Goal: Find specific page/section: Find specific page/section

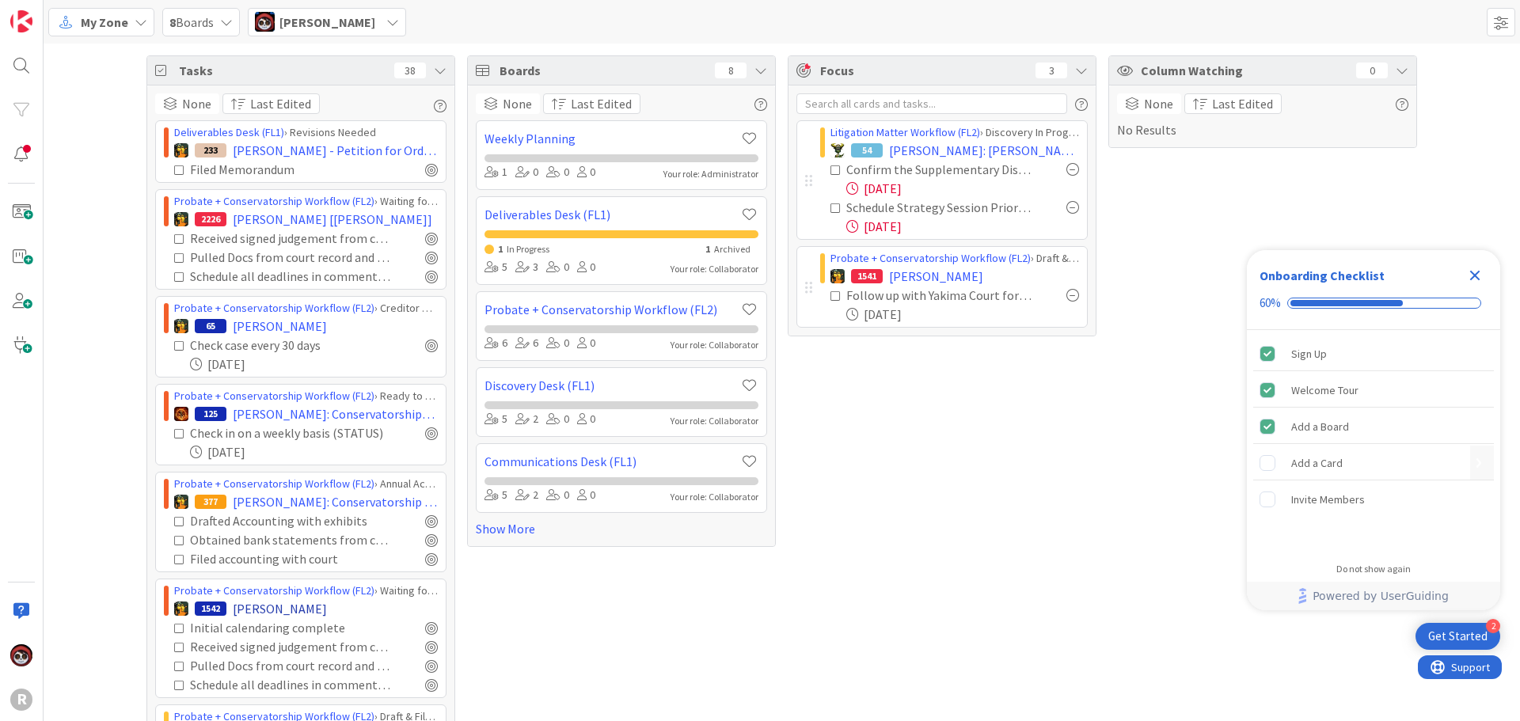
scroll to position [396, 0]
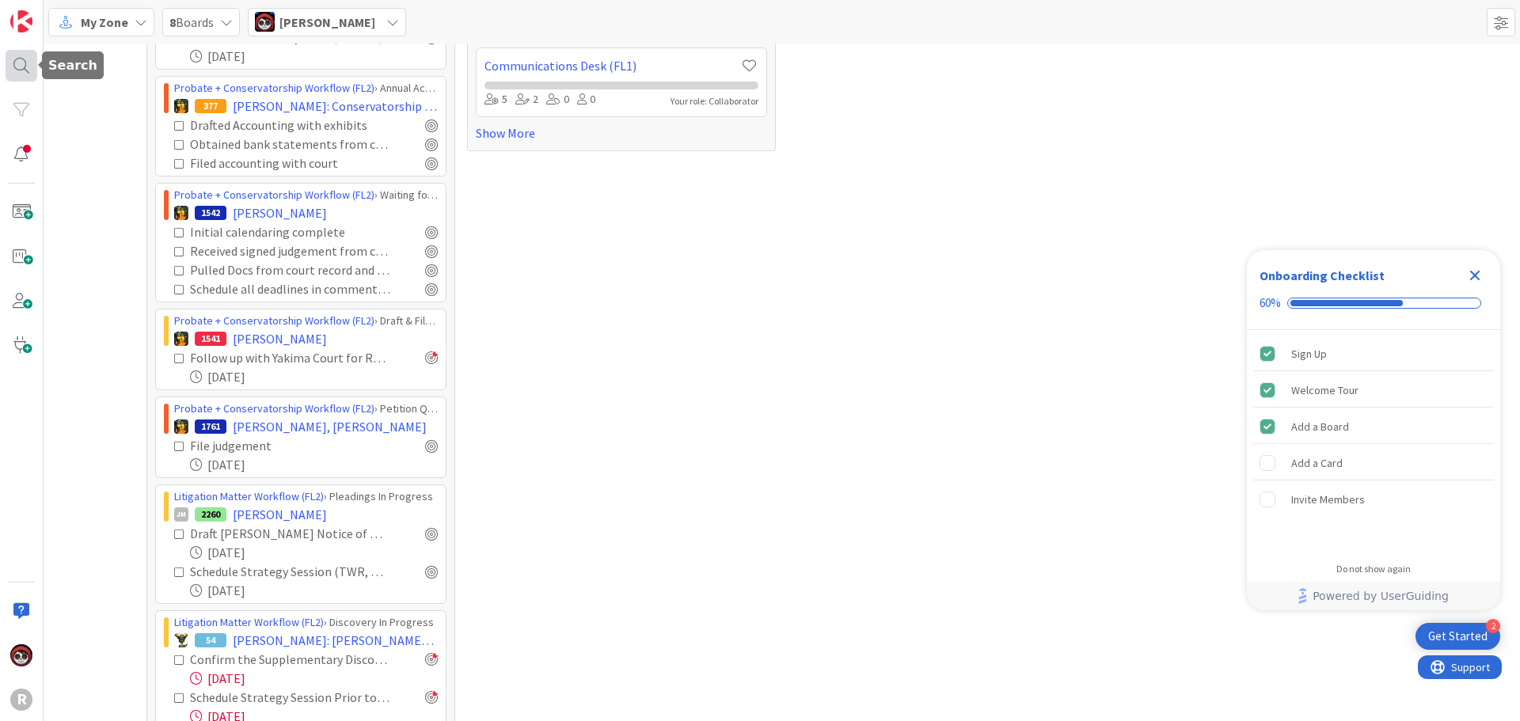
click at [29, 67] on div at bounding box center [22, 66] width 32 height 32
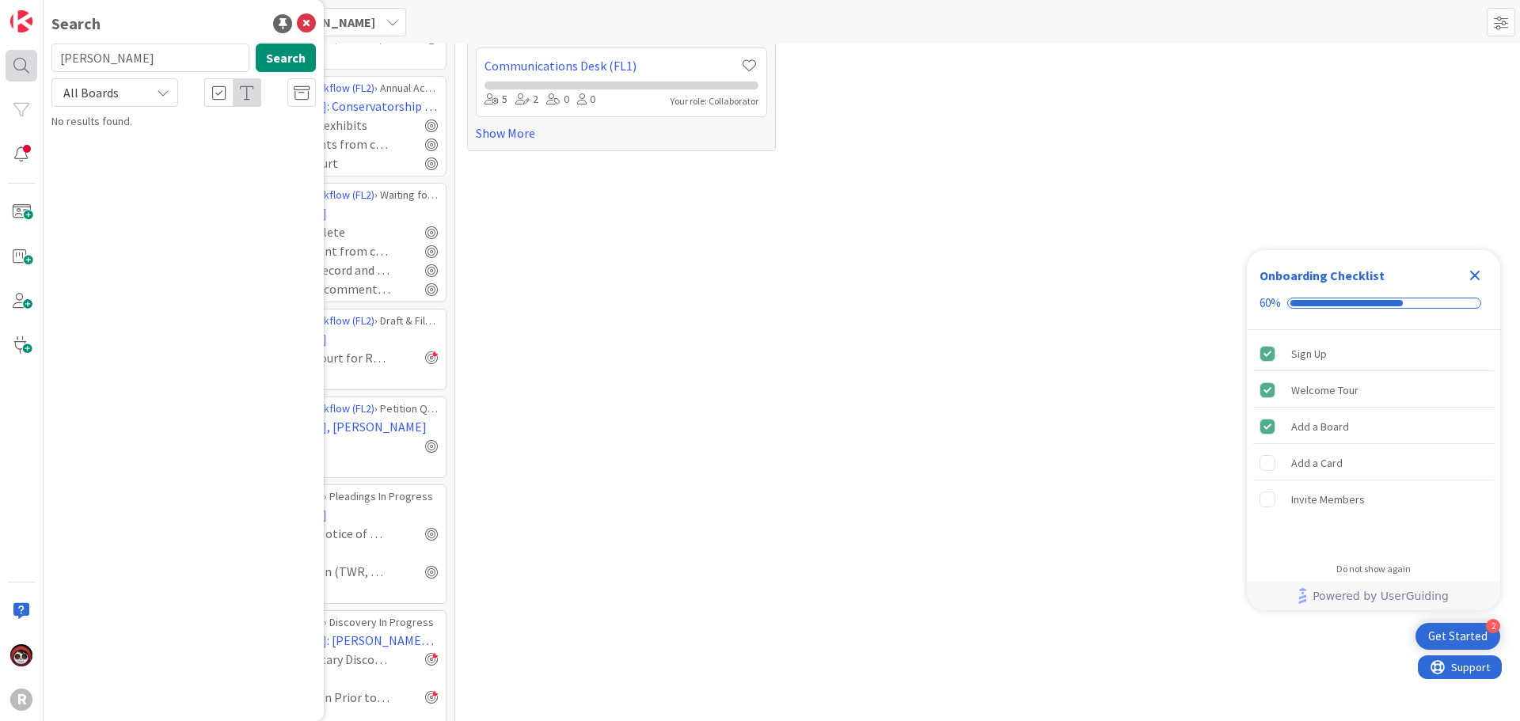
drag, startPoint x: 116, startPoint y: 63, endPoint x: 32, endPoint y: 66, distance: 84.0
click at [32, 66] on div "R Search [PERSON_NAME] Search All Boards No results found." at bounding box center [22, 360] width 44 height 721
type input "[PERSON_NAME]"
click at [291, 57] on button "Search" at bounding box center [286, 58] width 60 height 29
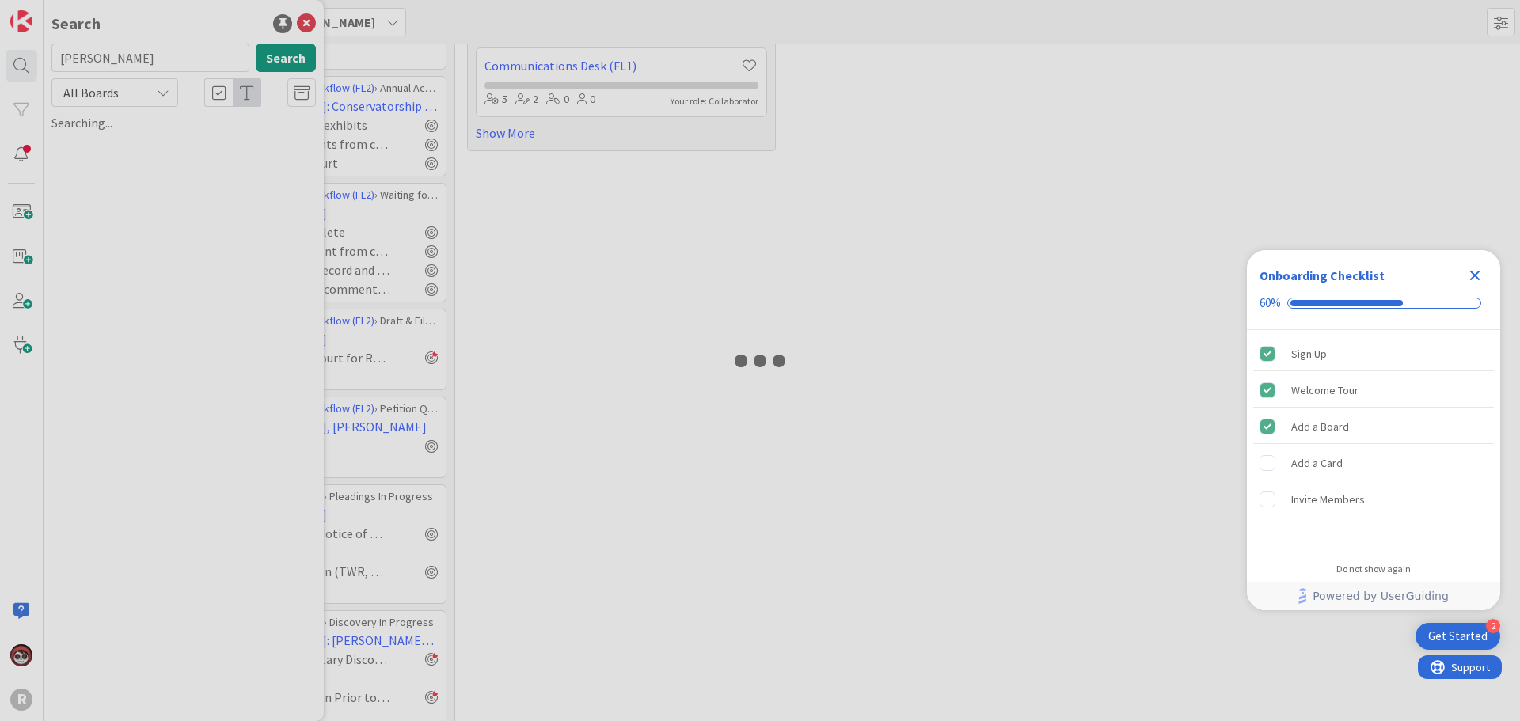
type textarea "x"
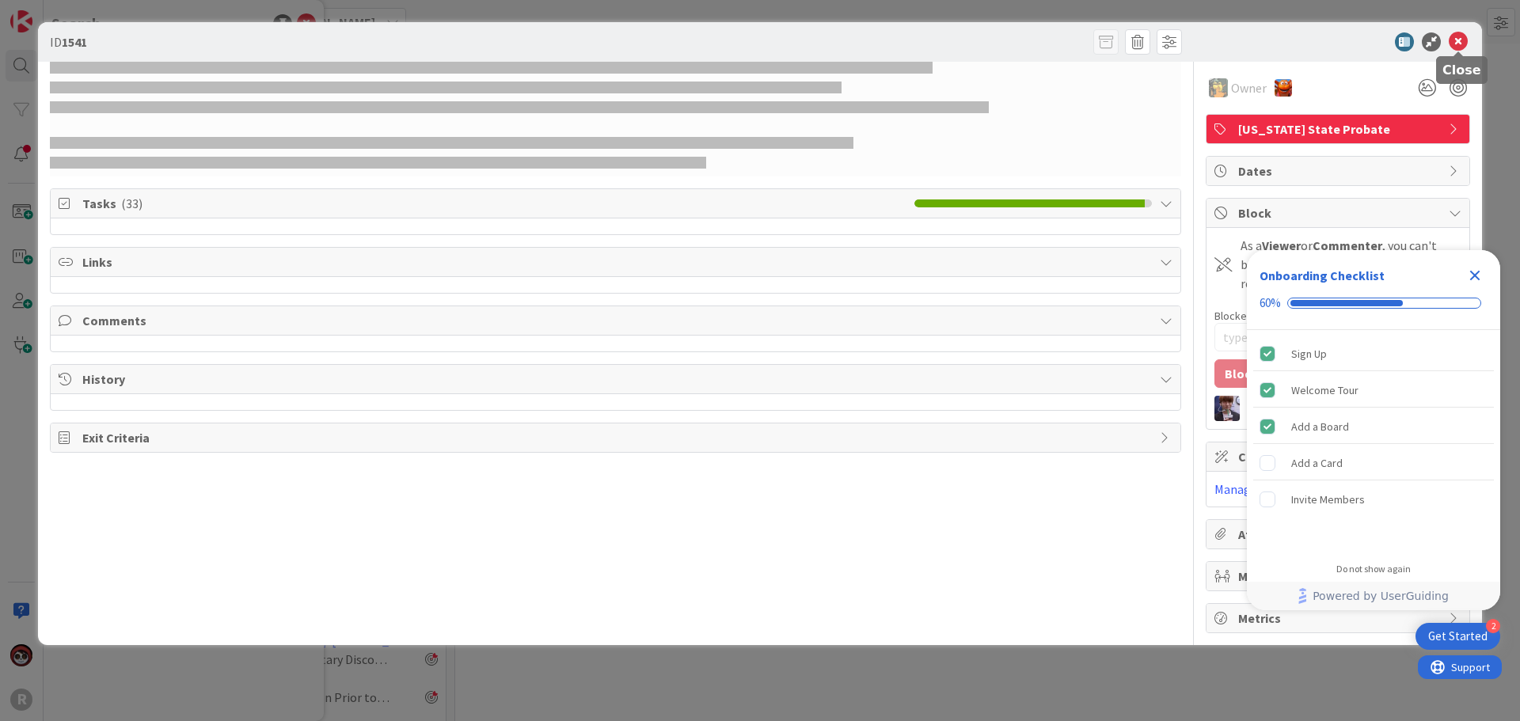
click at [1462, 45] on icon at bounding box center [1458, 41] width 19 height 19
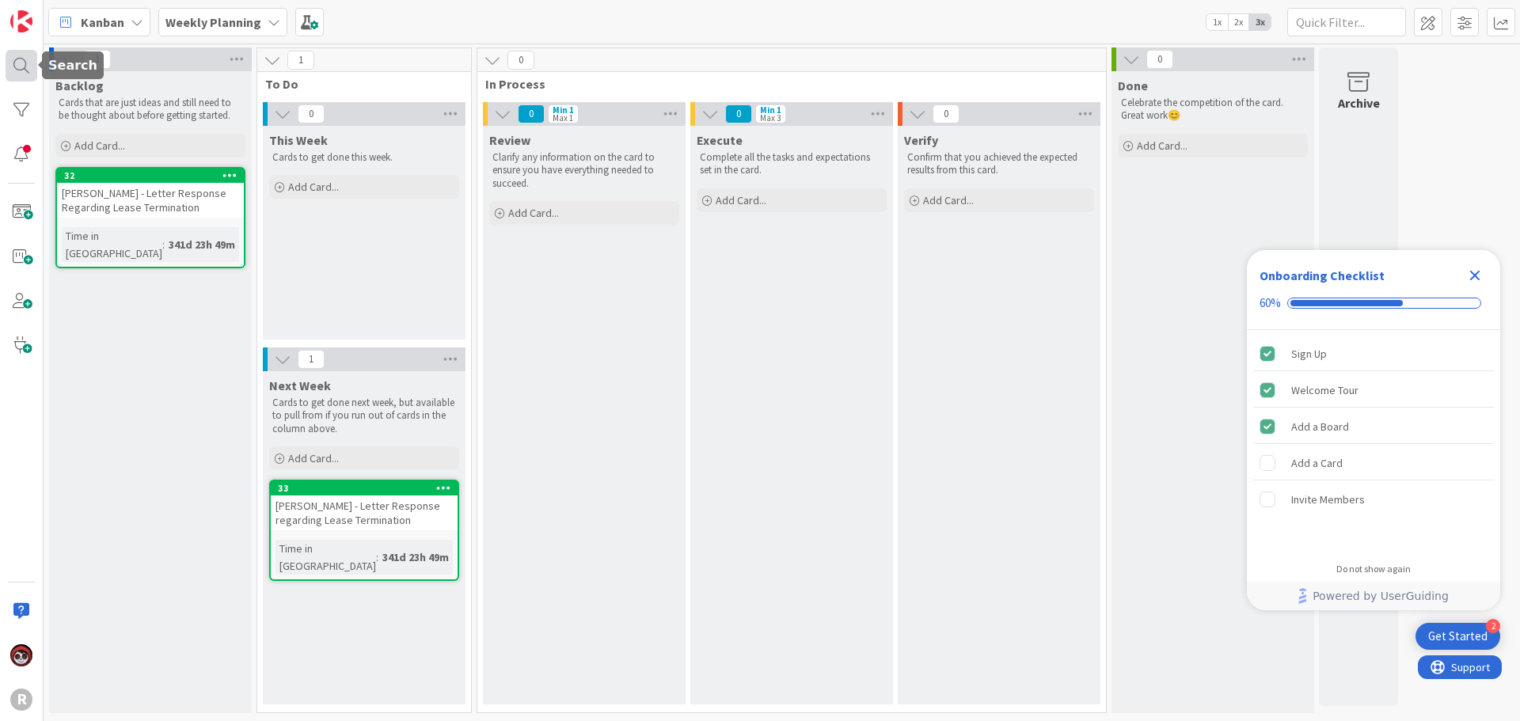
click at [34, 67] on div at bounding box center [22, 66] width 32 height 32
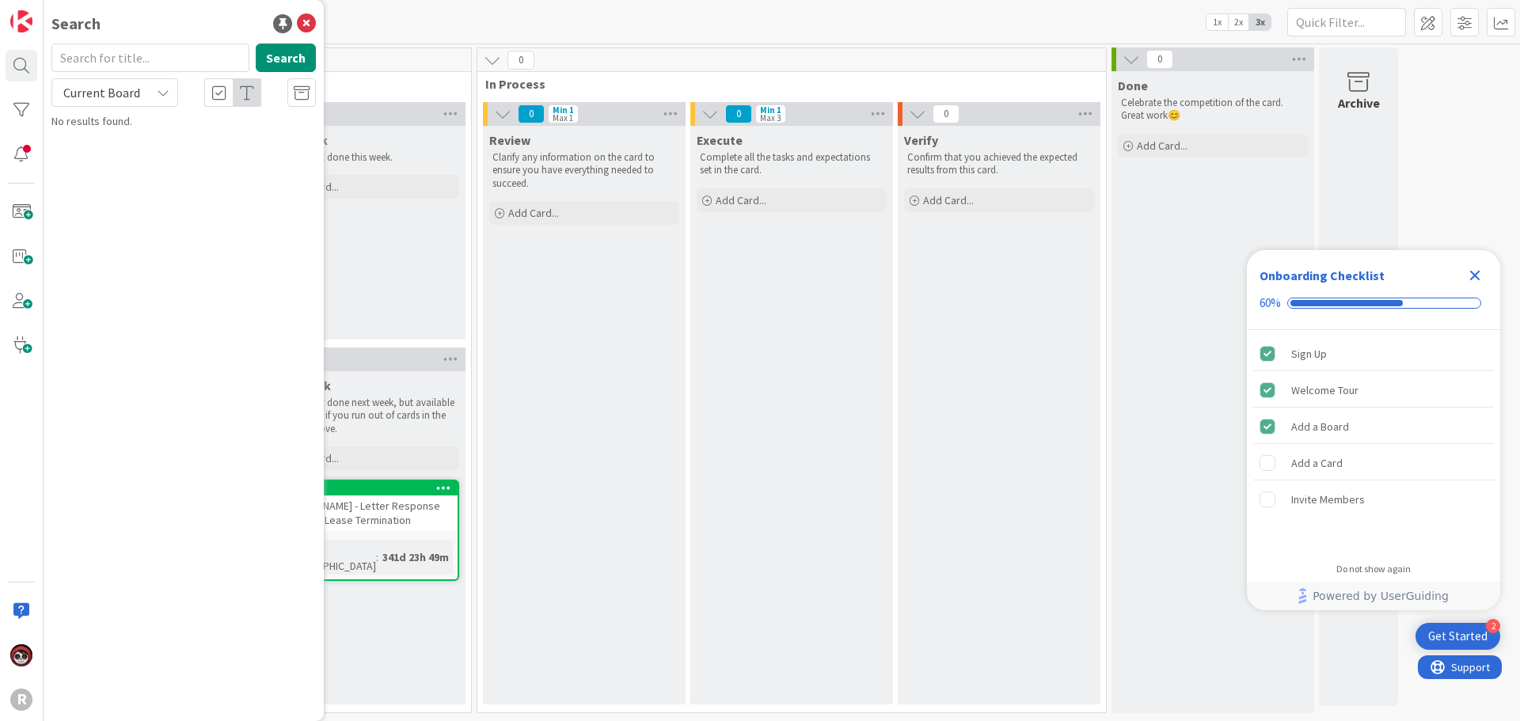
click at [93, 68] on input "text" at bounding box center [150, 58] width 198 height 29
type input "[PERSON_NAME]"
click at [105, 94] on span "Current Board" at bounding box center [101, 93] width 77 height 16
click at [97, 131] on span "Current Board" at bounding box center [142, 130] width 165 height 24
click at [99, 103] on span "Current Board" at bounding box center [101, 93] width 82 height 22
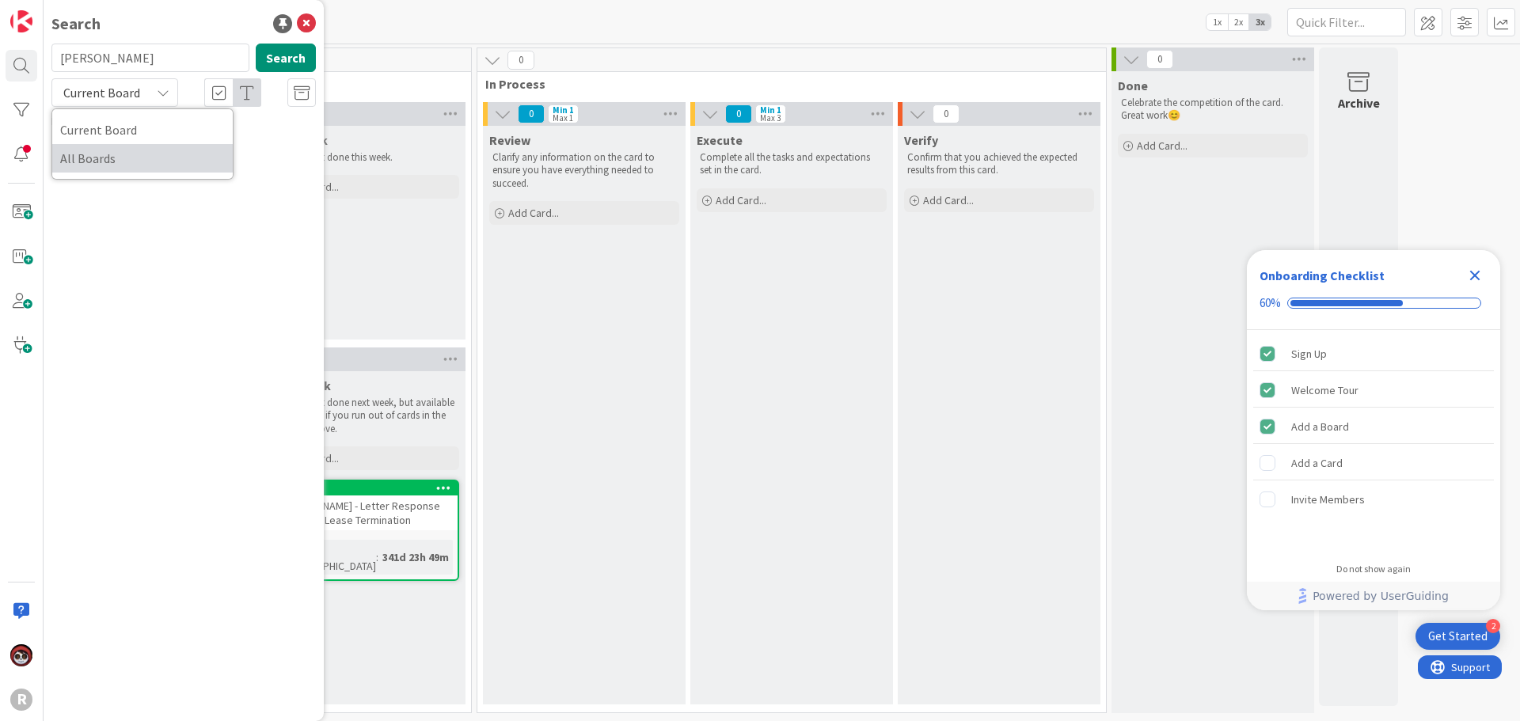
click at [92, 158] on span "All Boards" at bounding box center [142, 159] width 165 height 24
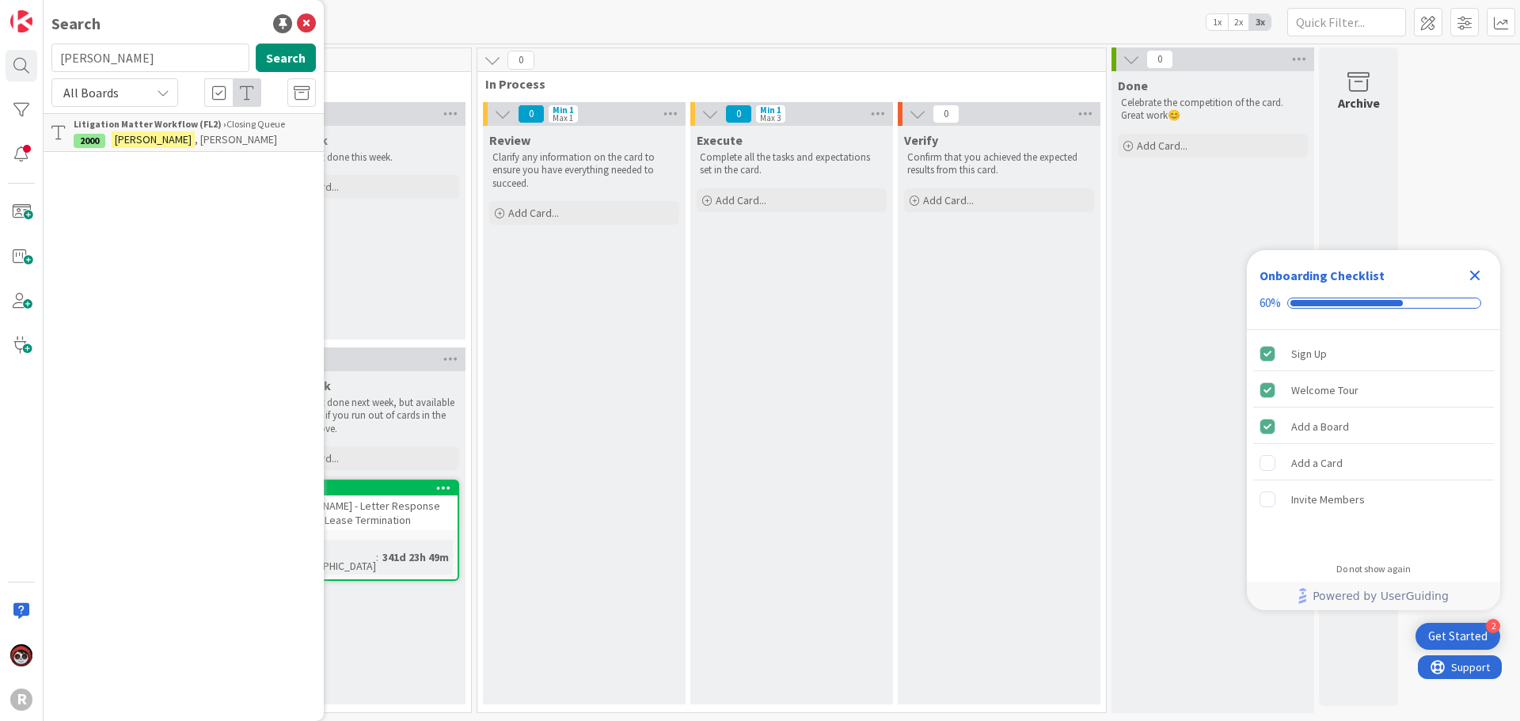
click at [142, 132] on mark "[PERSON_NAME]" at bounding box center [153, 139] width 83 height 17
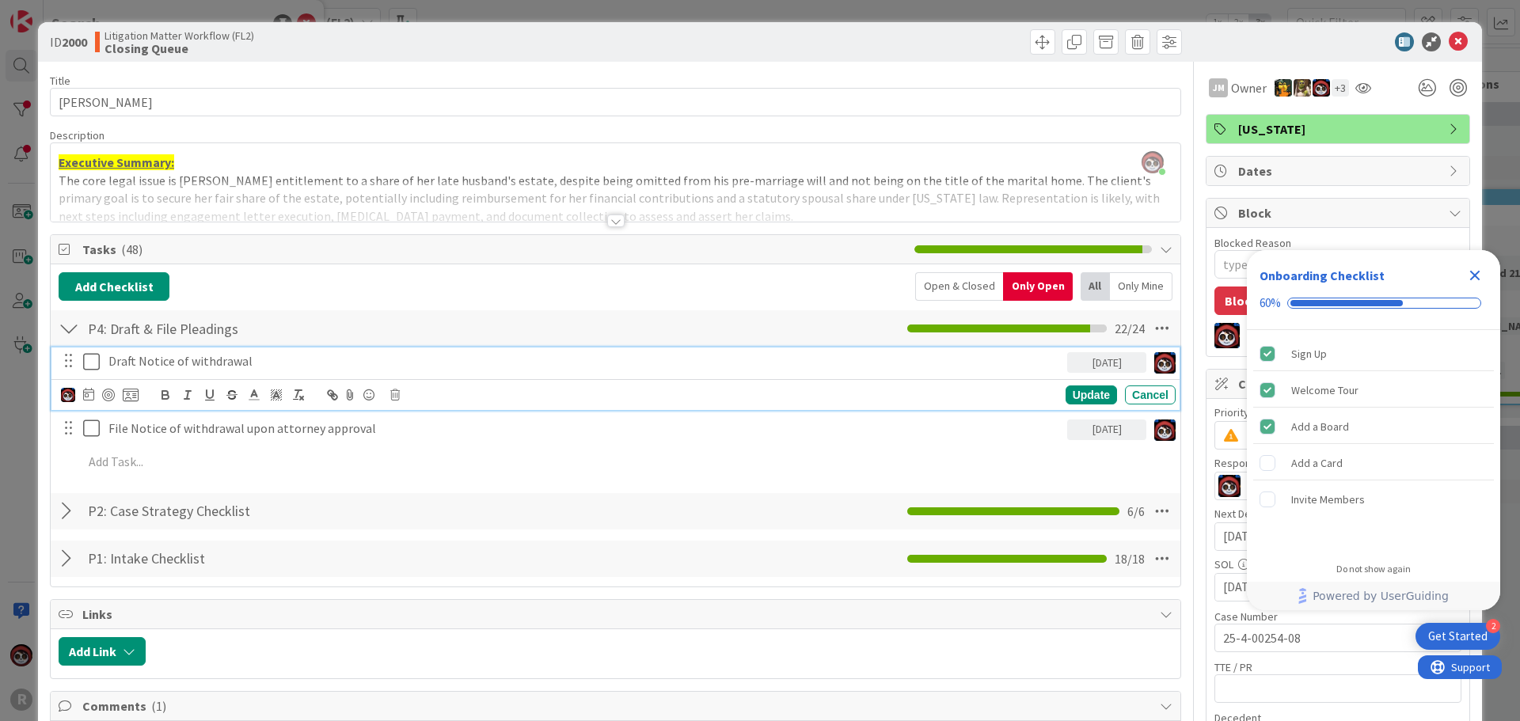
click at [204, 359] on p "Draft Notice of withdrawal" at bounding box center [584, 361] width 953 height 18
click at [105, 396] on div at bounding box center [108, 395] width 13 height 13
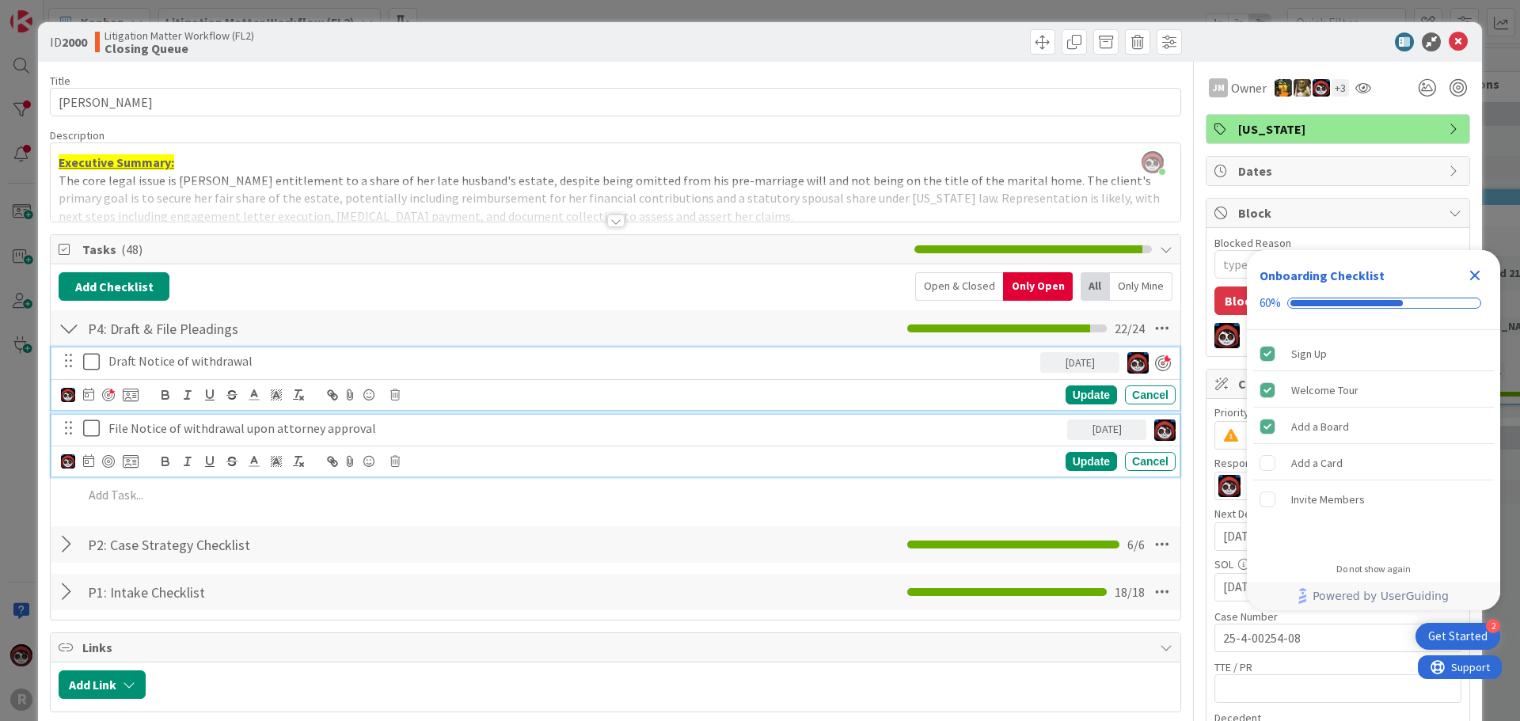
click at [166, 426] on p "File Notice of withdrawal upon attorney approval" at bounding box center [584, 429] width 953 height 18
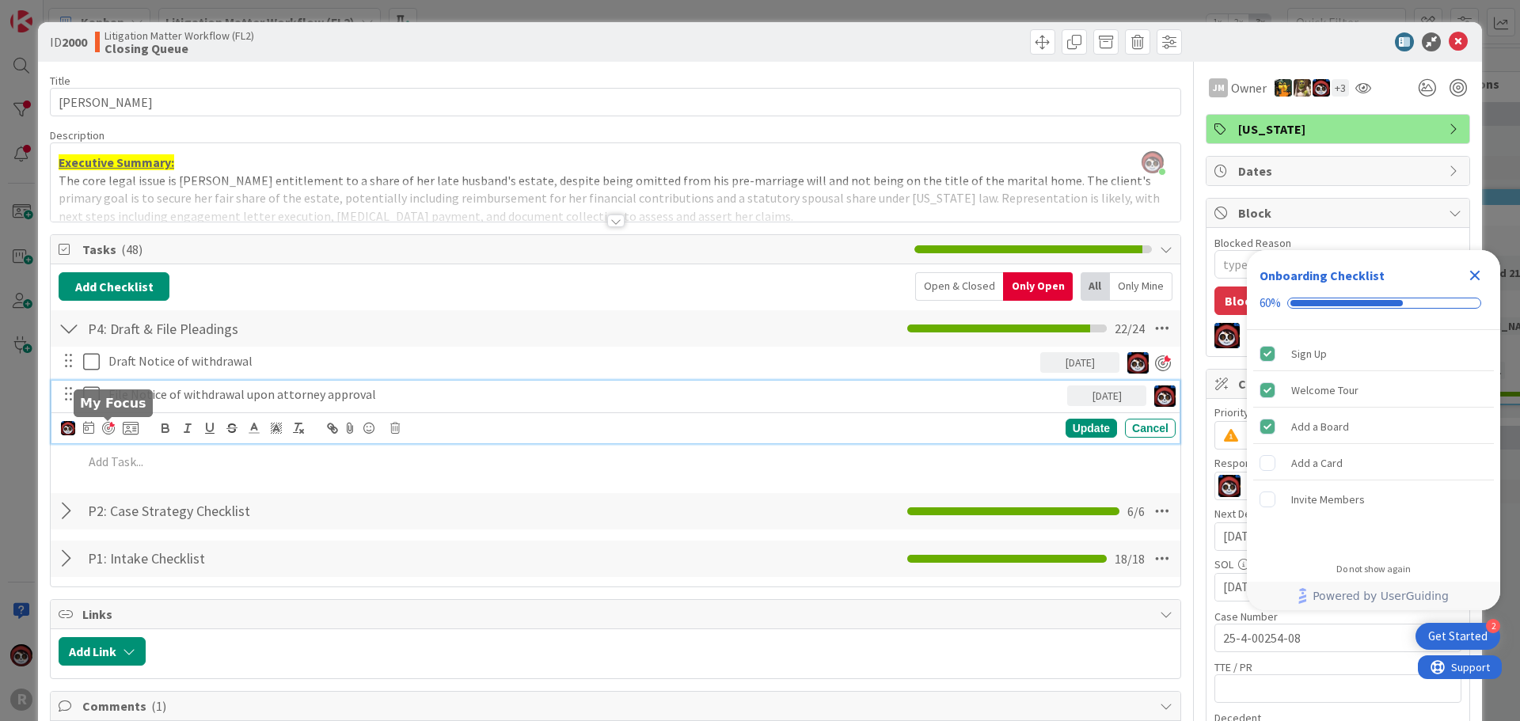
click at [102, 428] on div at bounding box center [108, 428] width 13 height 13
type textarea "x"
click at [1449, 39] on icon at bounding box center [1458, 41] width 19 height 19
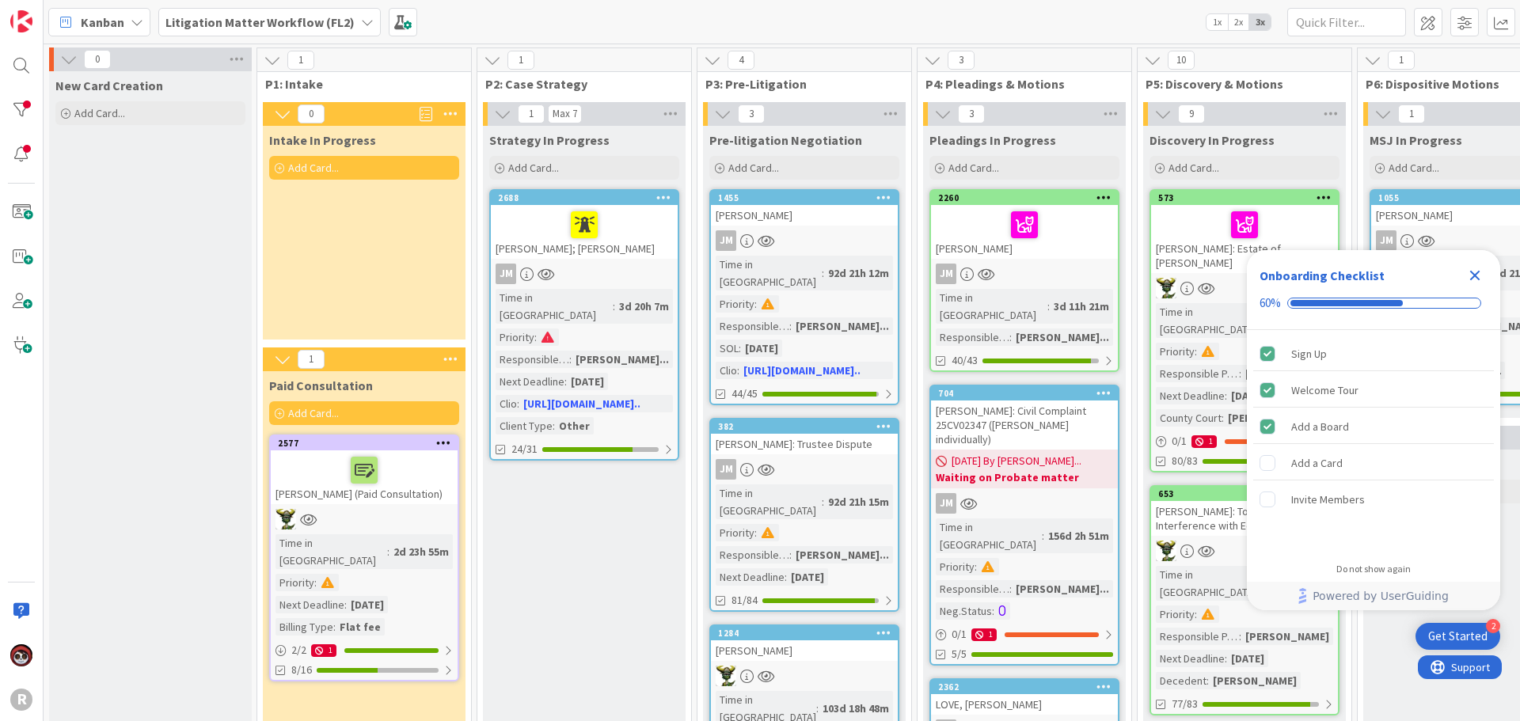
click at [255, 21] on b "Litigation Matter Workflow (FL2)" at bounding box center [260, 22] width 189 height 16
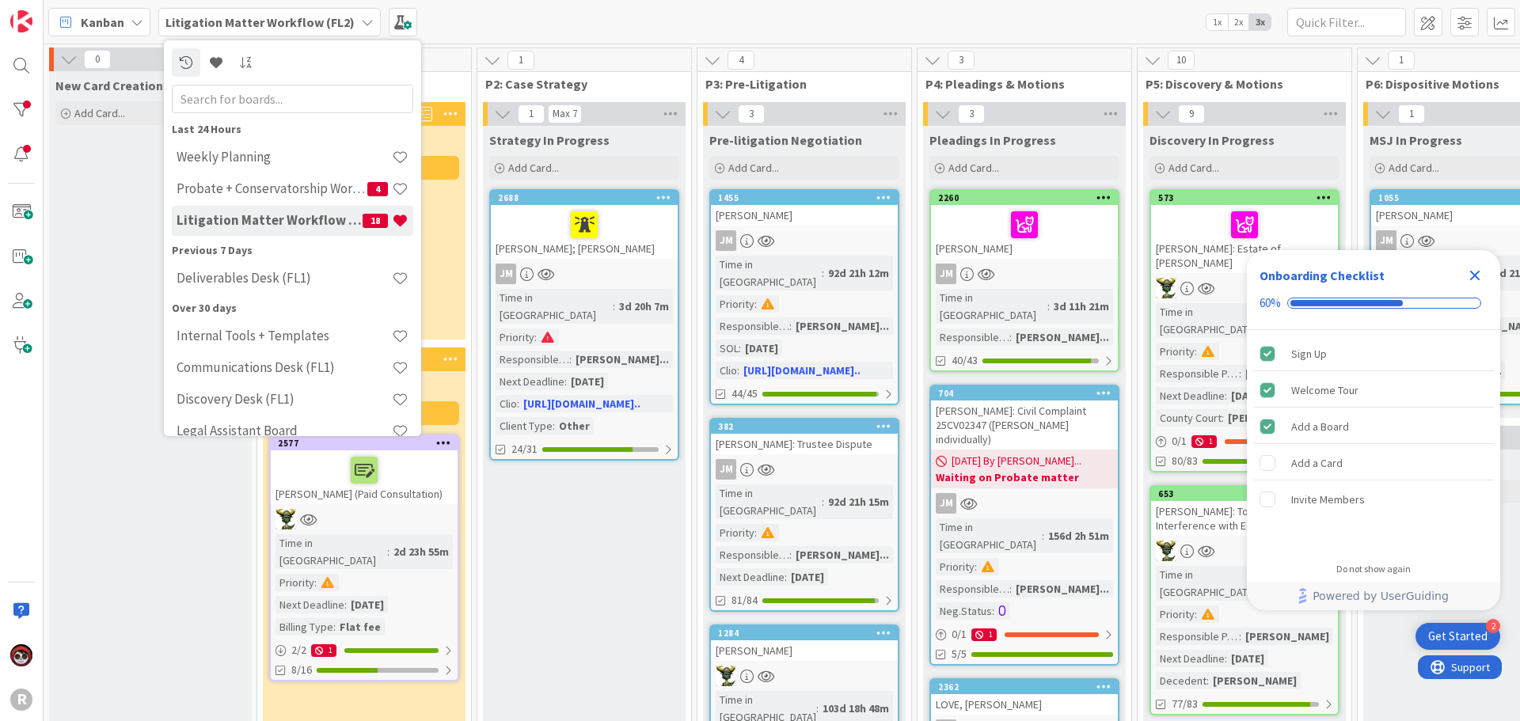
click at [117, 23] on span "Kanban" at bounding box center [103, 22] width 44 height 19
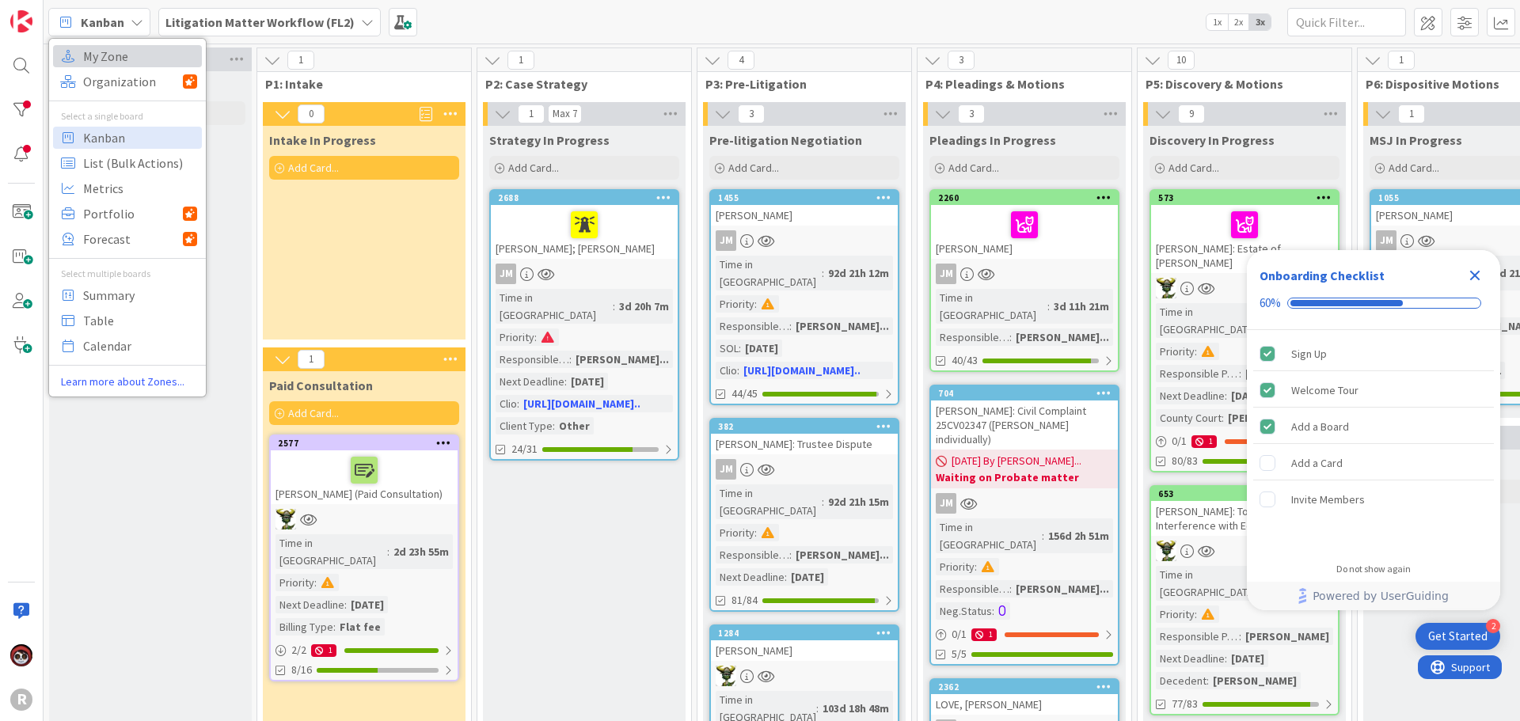
click at [117, 60] on span "My Zone" at bounding box center [140, 56] width 114 height 24
